Goal: Transaction & Acquisition: Purchase product/service

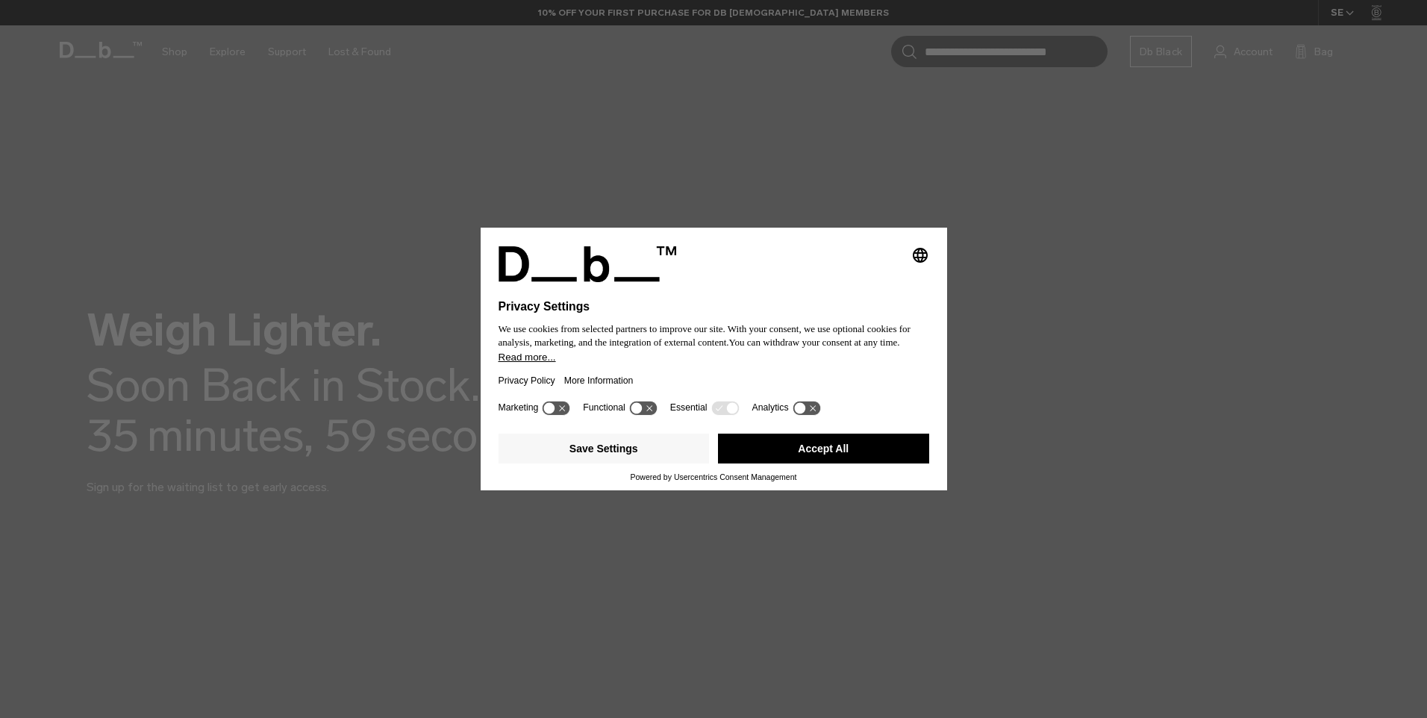
click at [797, 449] on button "Accept All" at bounding box center [823, 449] width 211 height 30
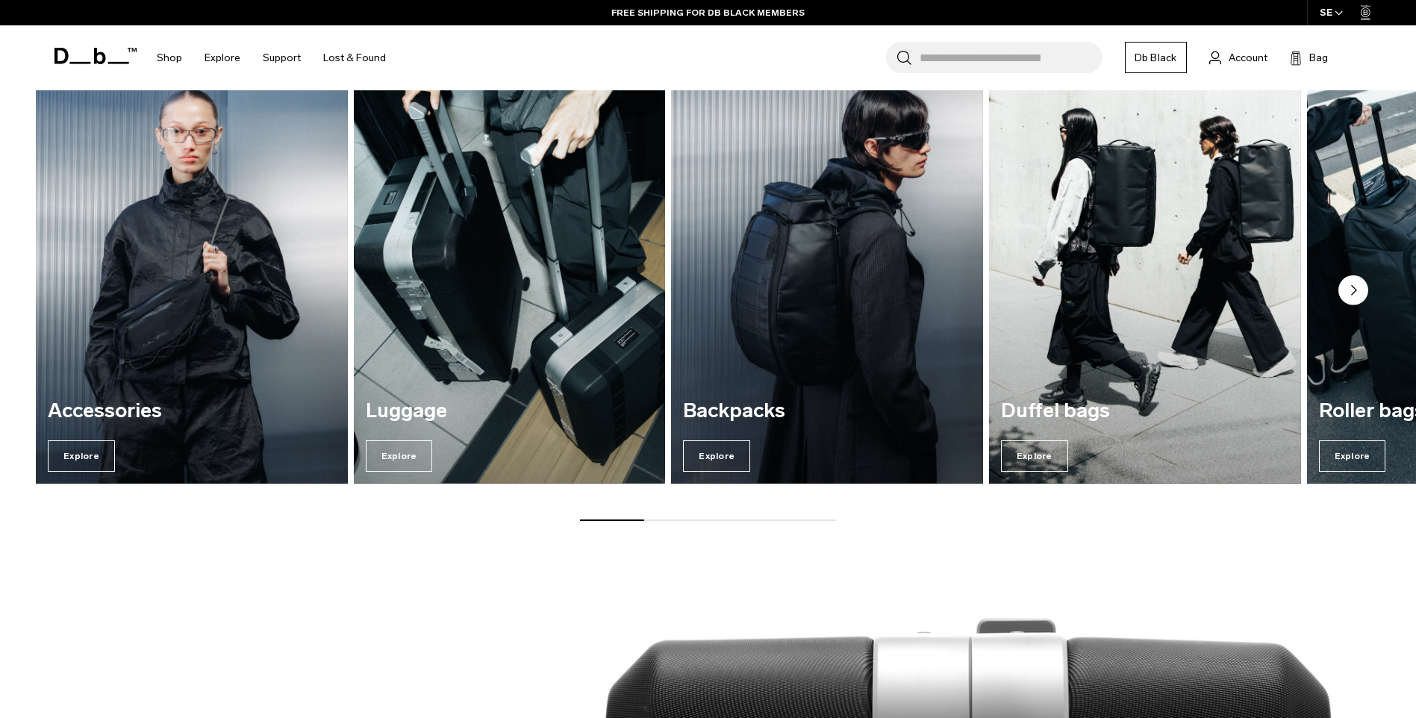
scroll to position [880, 0]
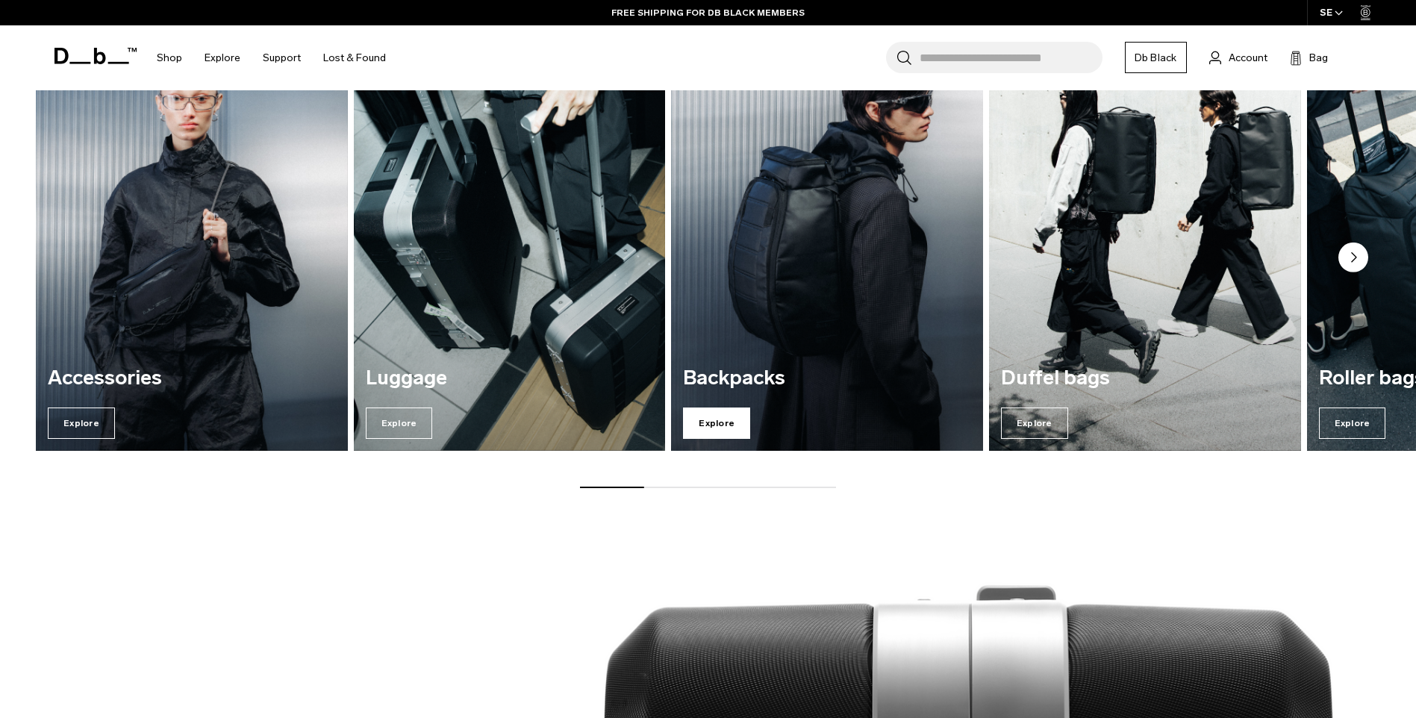
click at [708, 427] on span "Explore" at bounding box center [716, 423] width 67 height 31
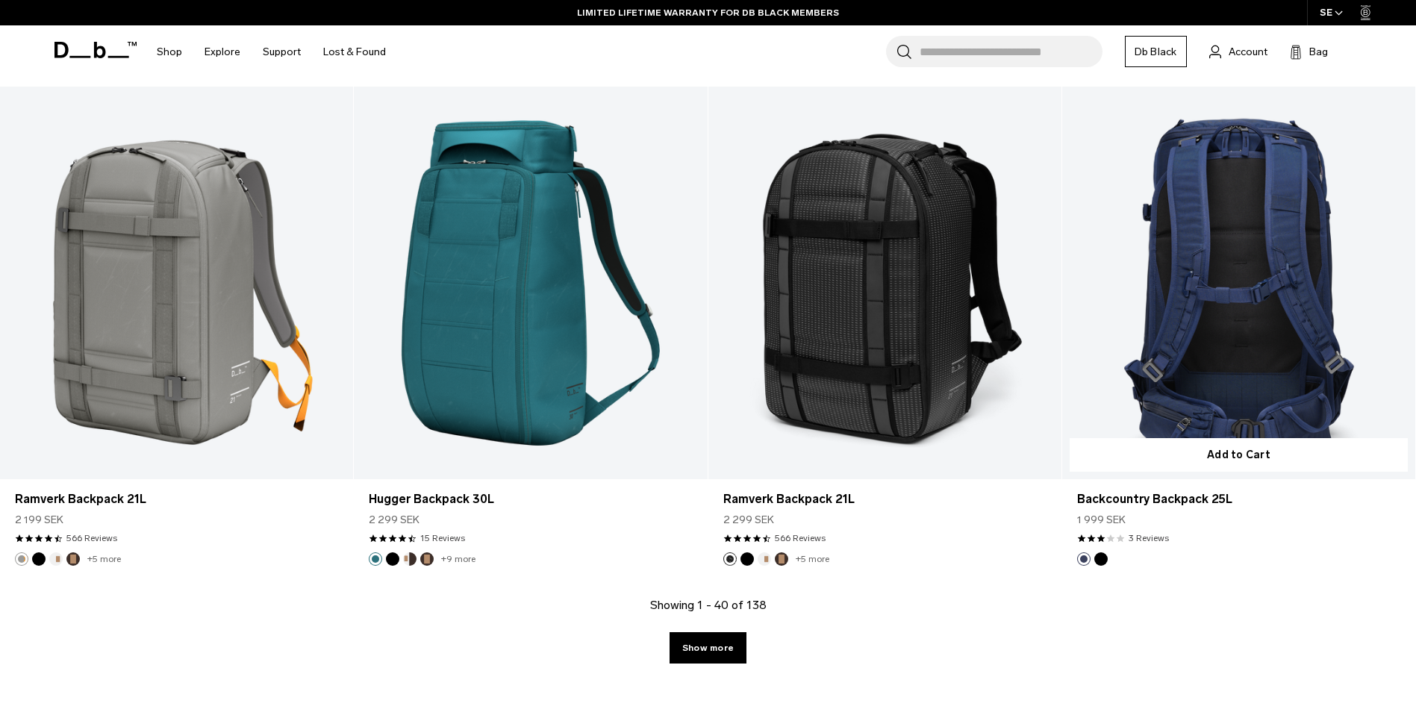
scroll to position [4932, 0]
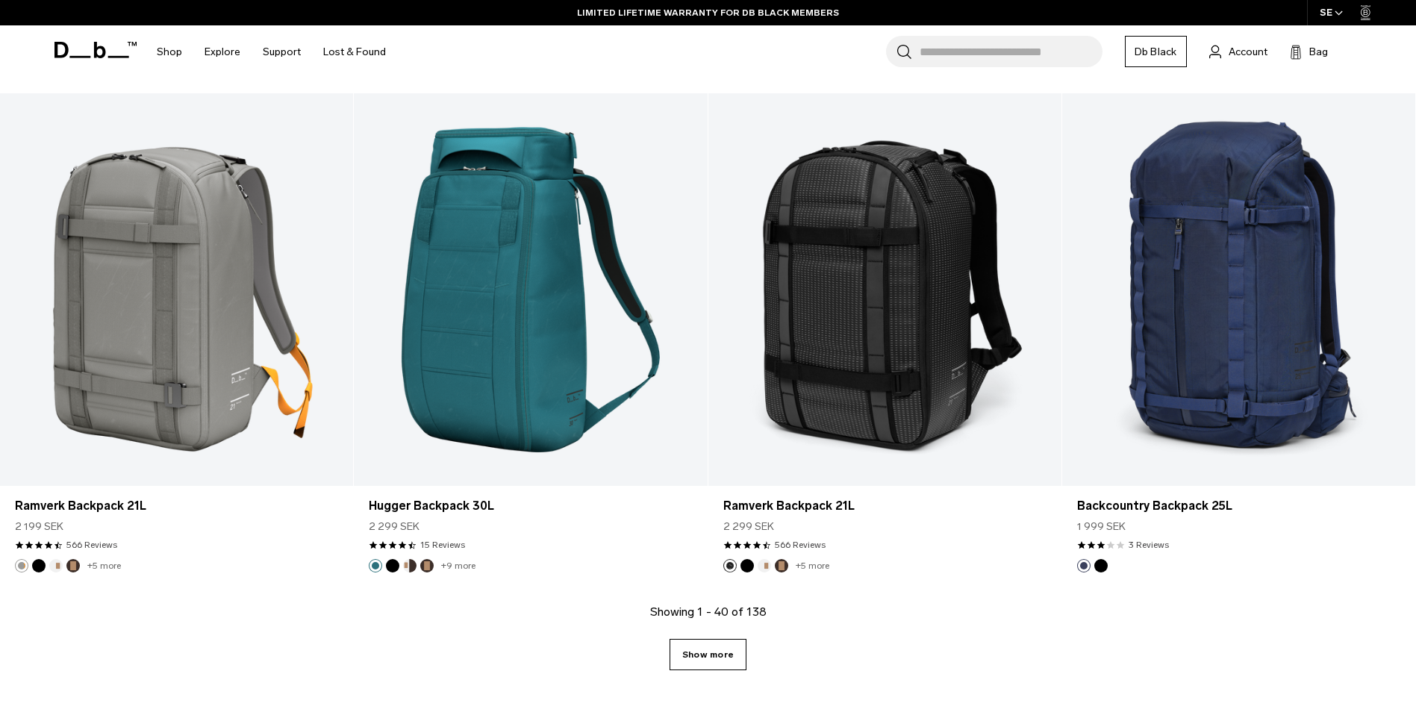
click at [724, 655] on link "Show more" at bounding box center [708, 654] width 77 height 31
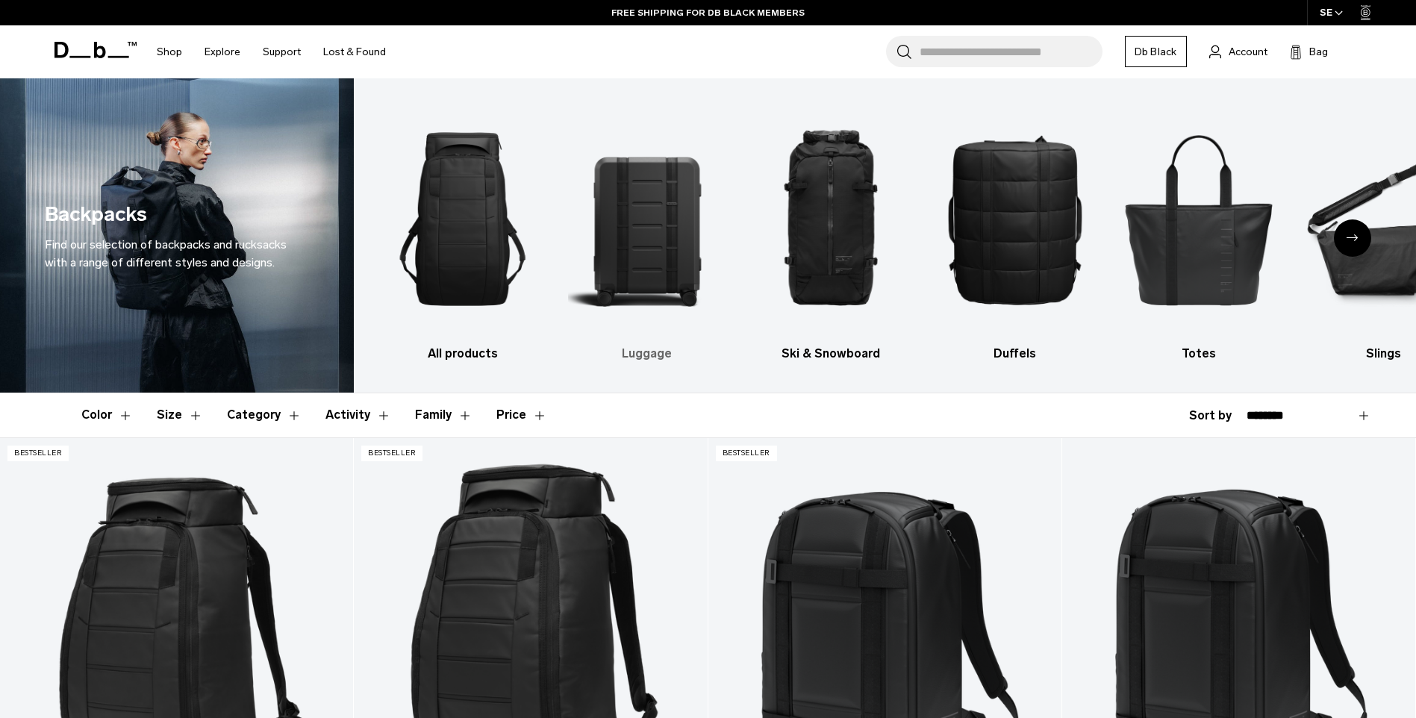
click at [666, 293] on img "2 / 10" at bounding box center [647, 219] width 158 height 237
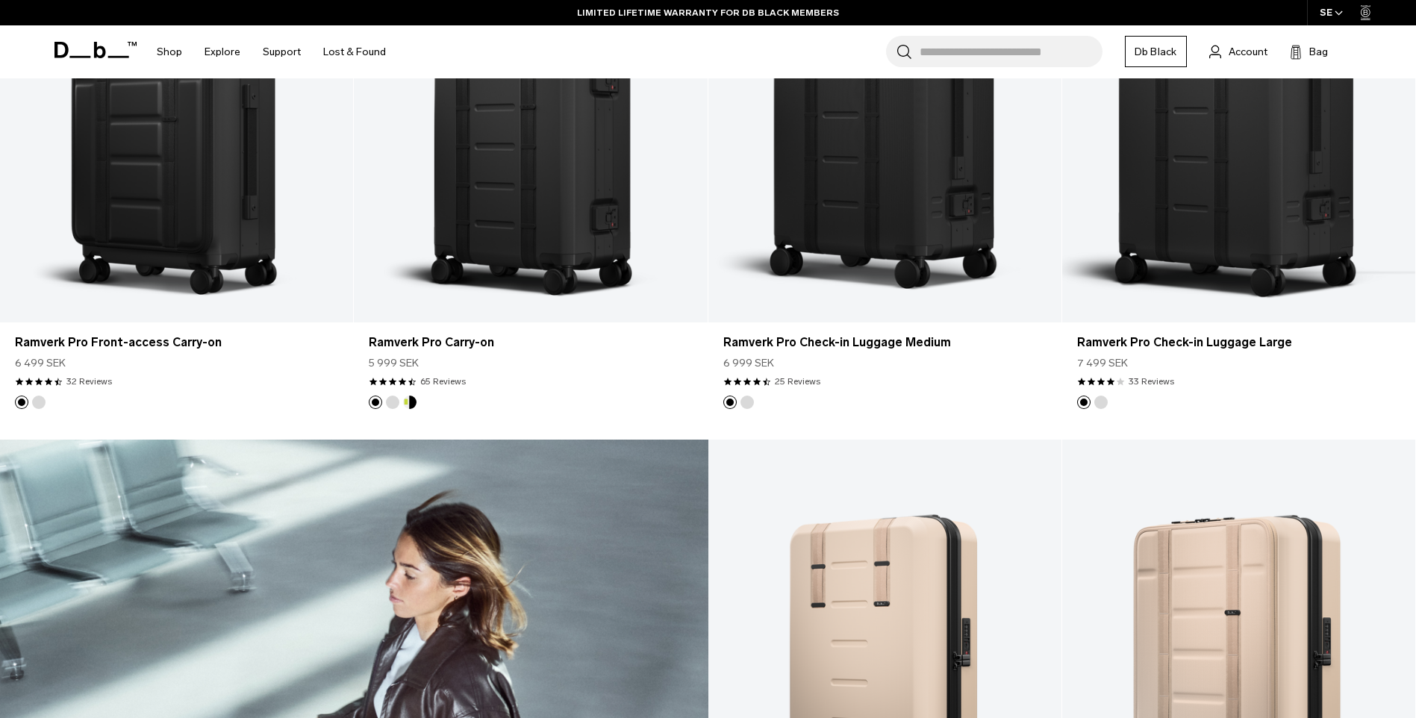
scroll to position [2004, 0]
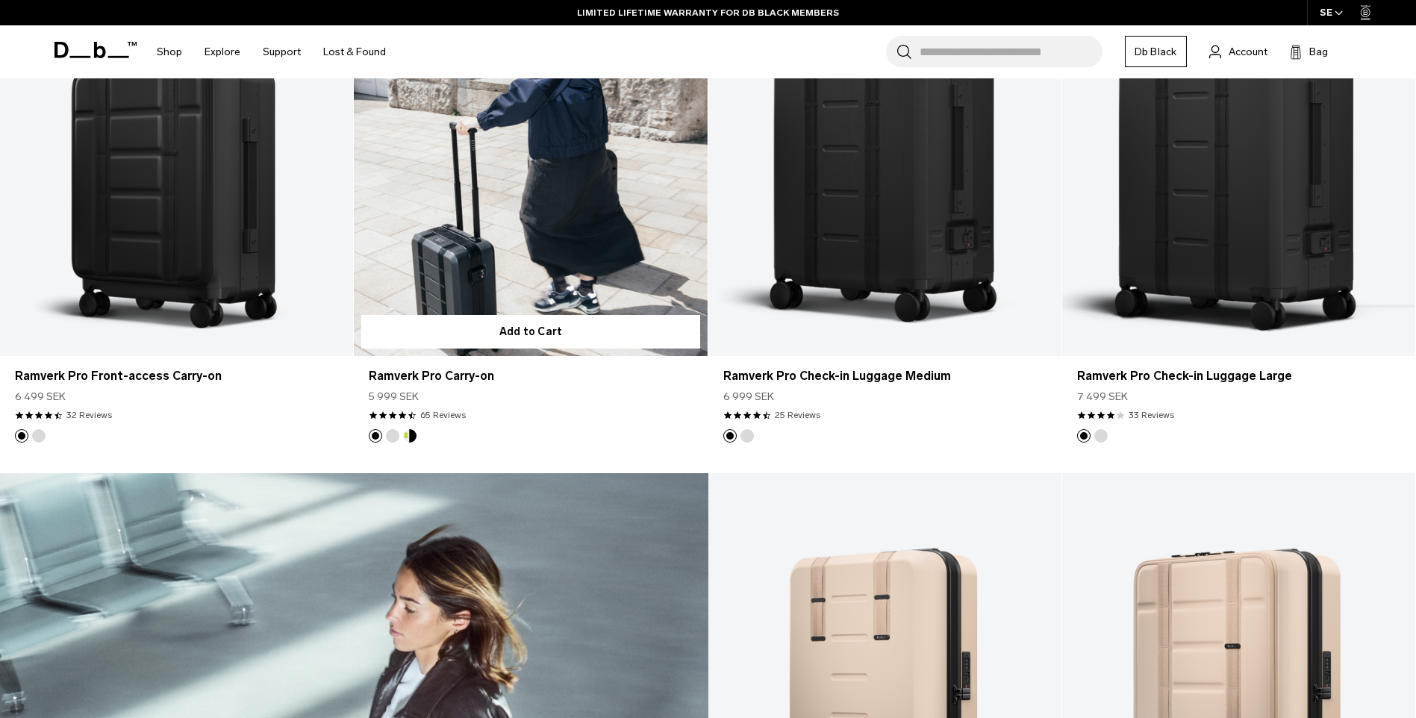
click at [411, 434] on button "Db x New Amsterdam Surf Association" at bounding box center [409, 435] width 13 height 13
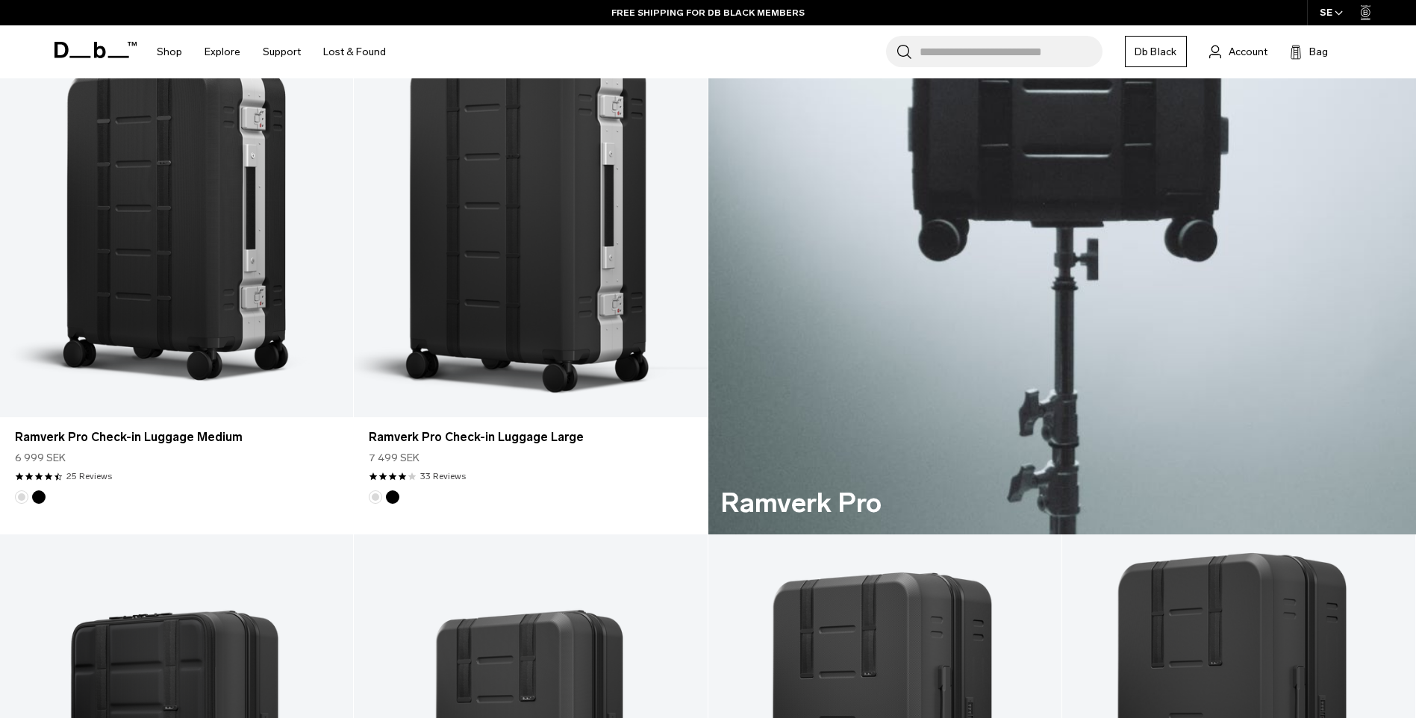
scroll to position [0, 0]
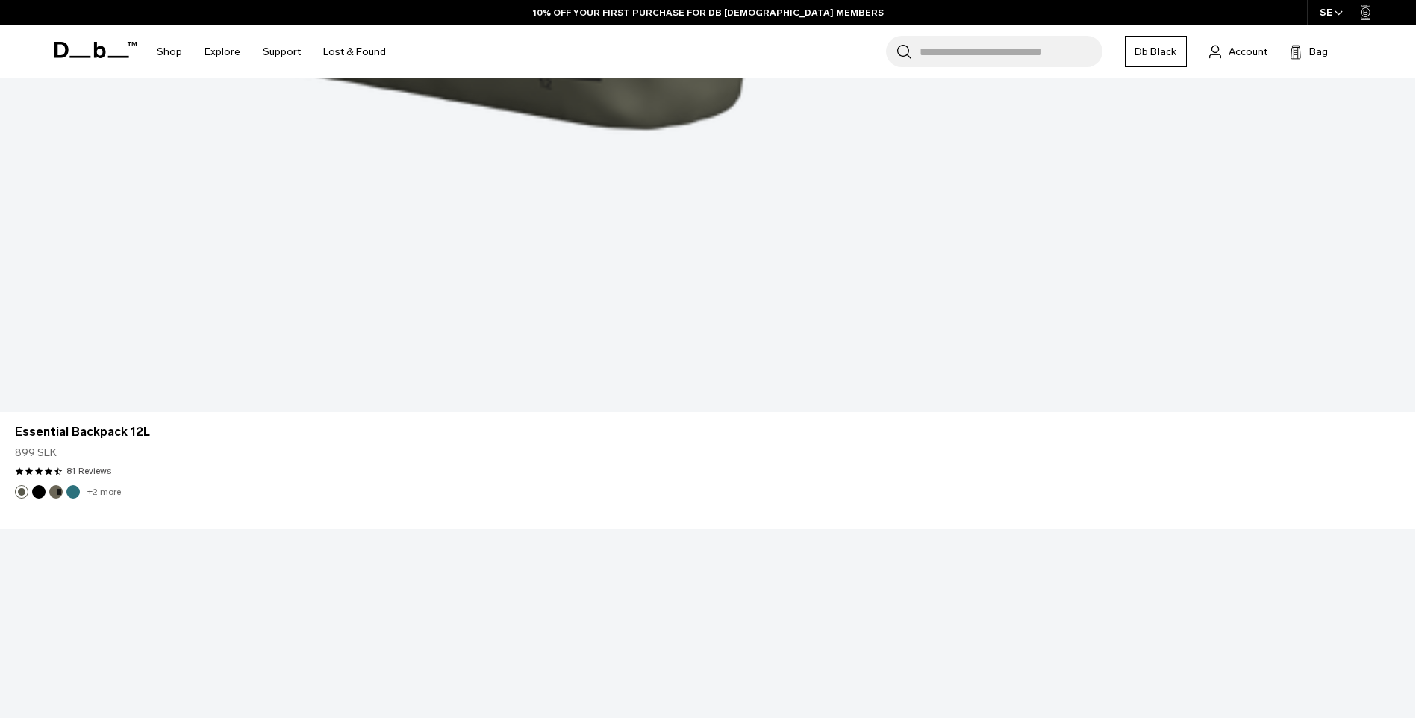
scroll to position [4932, 0]
